Goal: Information Seeking & Learning: Learn about a topic

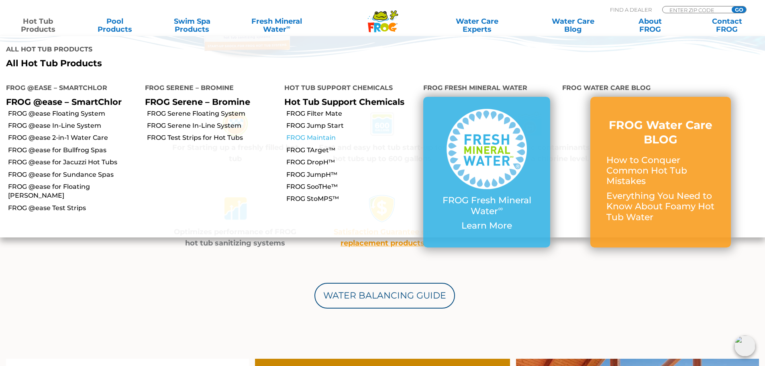
click at [321, 133] on link "FROG Maintain" at bounding box center [352, 137] width 131 height 9
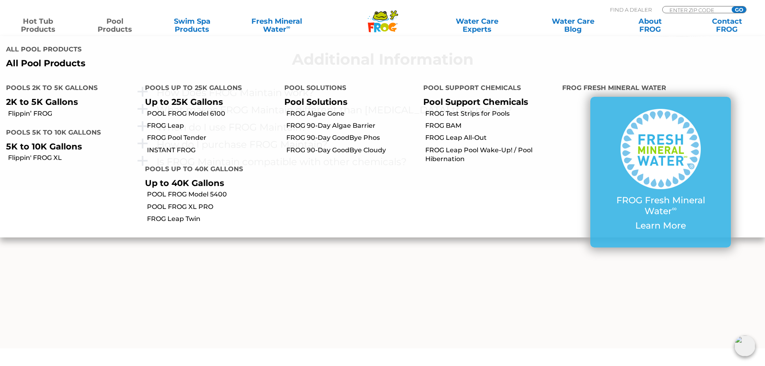
scroll to position [729, 0]
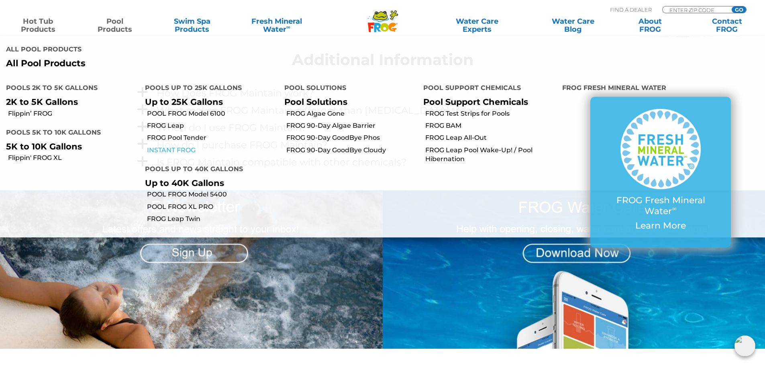
click at [173, 146] on link "INSTANT FROG" at bounding box center [212, 150] width 131 height 9
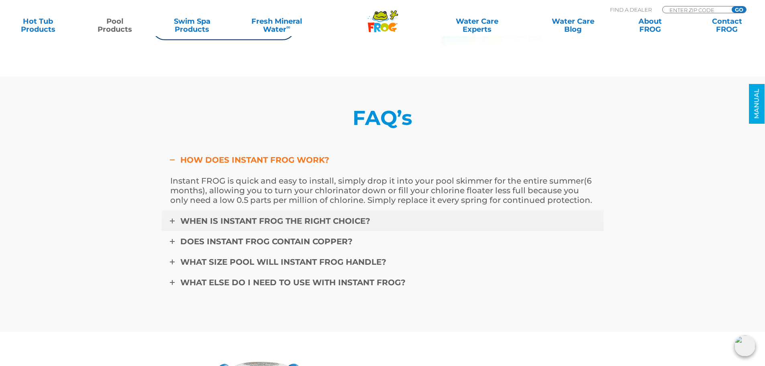
scroll to position [2693, 0]
drag, startPoint x: 323, startPoint y: 223, endPoint x: 331, endPoint y: 218, distance: 8.8
click at [323, 223] on span "When is Instant FROG the right choice?" at bounding box center [275, 222] width 190 height 10
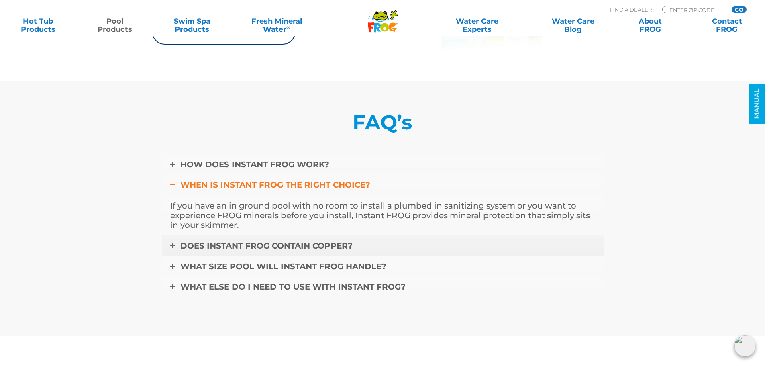
click at [342, 240] on link "Does Instant FROG contain copper?" at bounding box center [383, 245] width 442 height 21
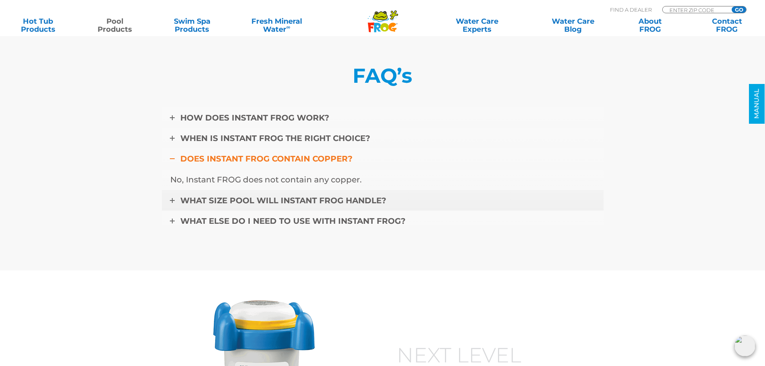
click at [291, 199] on span "What size pool will Instant FROG handle?" at bounding box center [283, 201] width 206 height 10
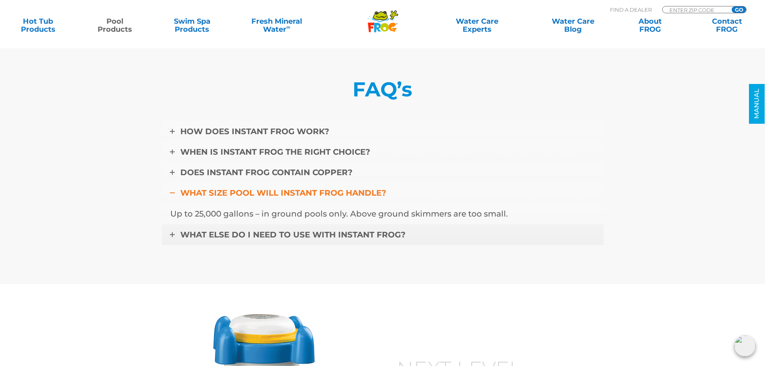
click at [345, 236] on span "What else do I need to use with Instant FROG?" at bounding box center [292, 235] width 225 height 10
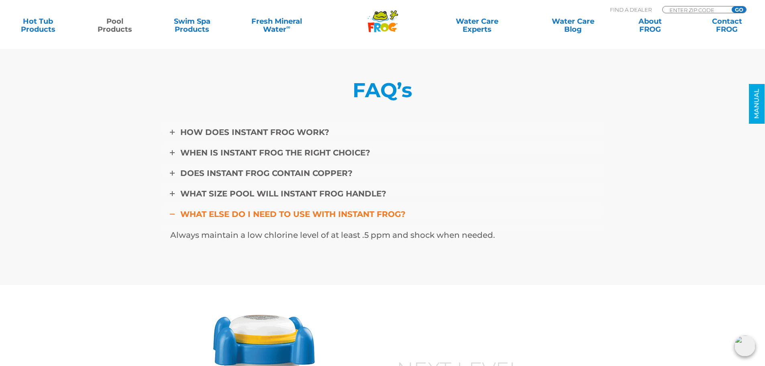
scroll to position [2721, 0]
click at [324, 192] on span "What size pool will Instant FROG handle?" at bounding box center [283, 194] width 206 height 10
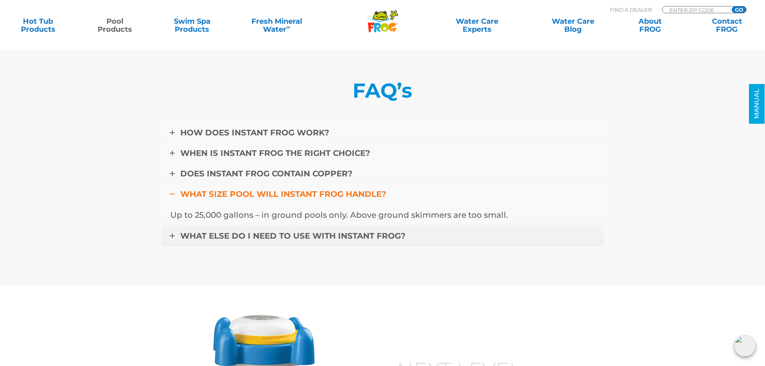
click at [363, 234] on span "What else do I need to use with Instant FROG?" at bounding box center [292, 236] width 225 height 10
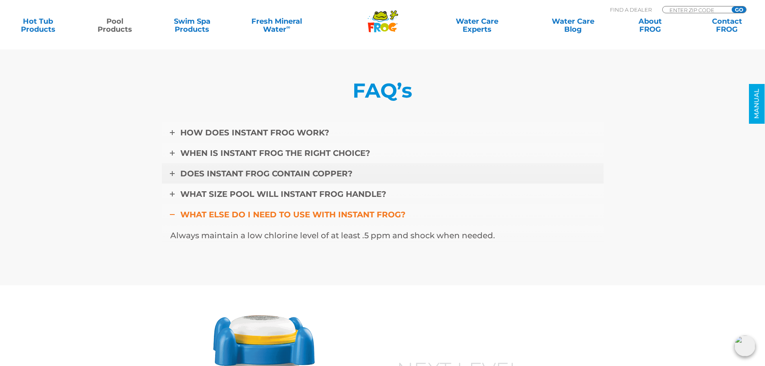
click at [292, 178] on link "Does Instant FROG contain copper?" at bounding box center [383, 173] width 442 height 21
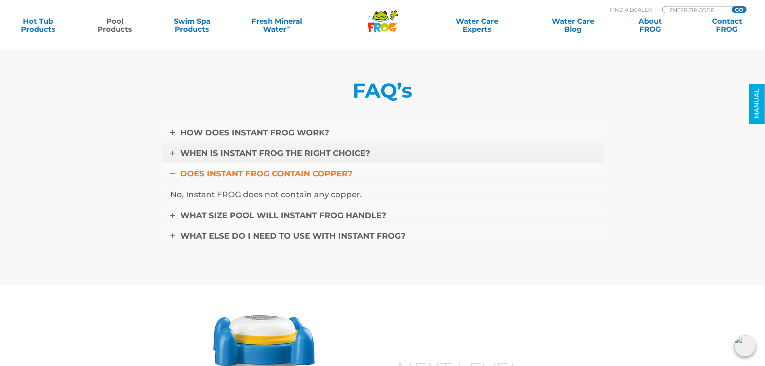
click at [305, 155] on span "When is Instant FROG the right choice?" at bounding box center [275, 153] width 190 height 10
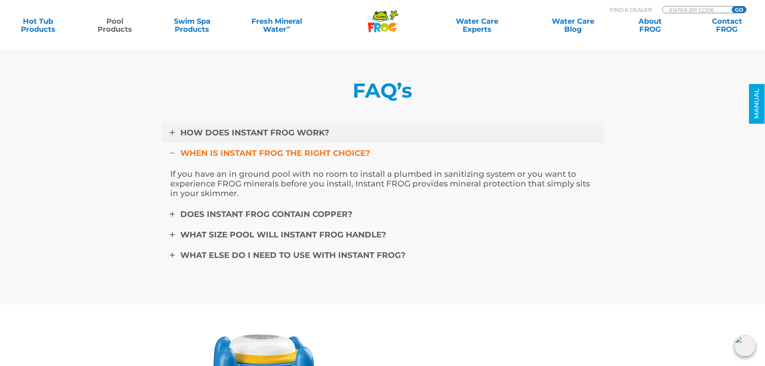
click at [271, 137] on link "HOW DOES INSTANT FROG WORK?" at bounding box center [383, 132] width 442 height 21
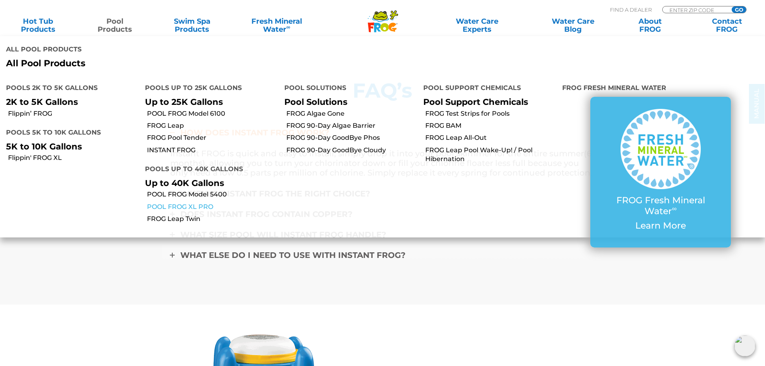
click at [201, 203] on link "POOL FROG XL PRO" at bounding box center [212, 207] width 131 height 9
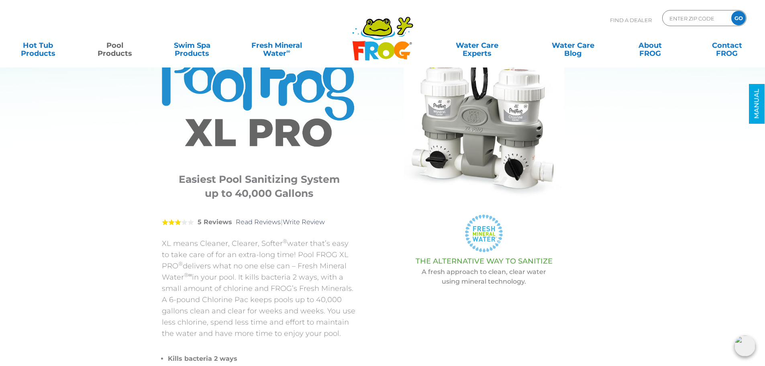
scroll to position [49, 0]
